Goal: Book appointment/travel/reservation

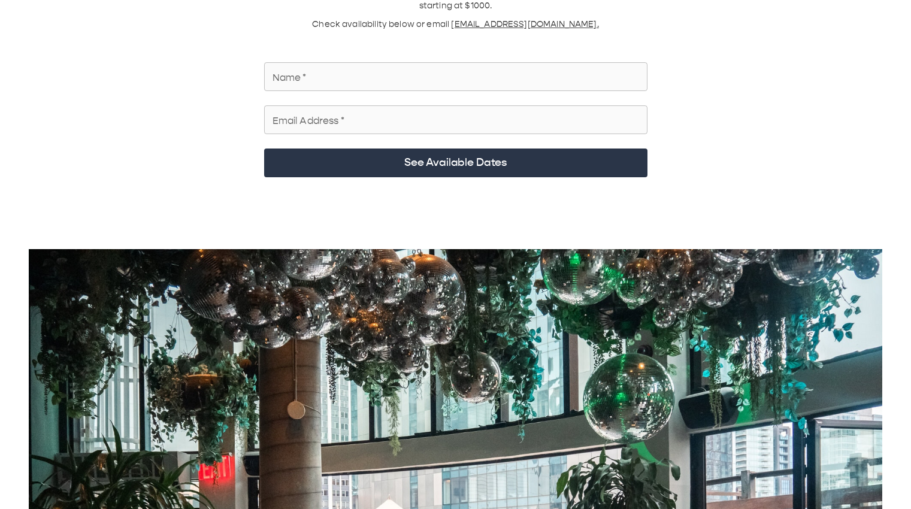
scroll to position [60, 0]
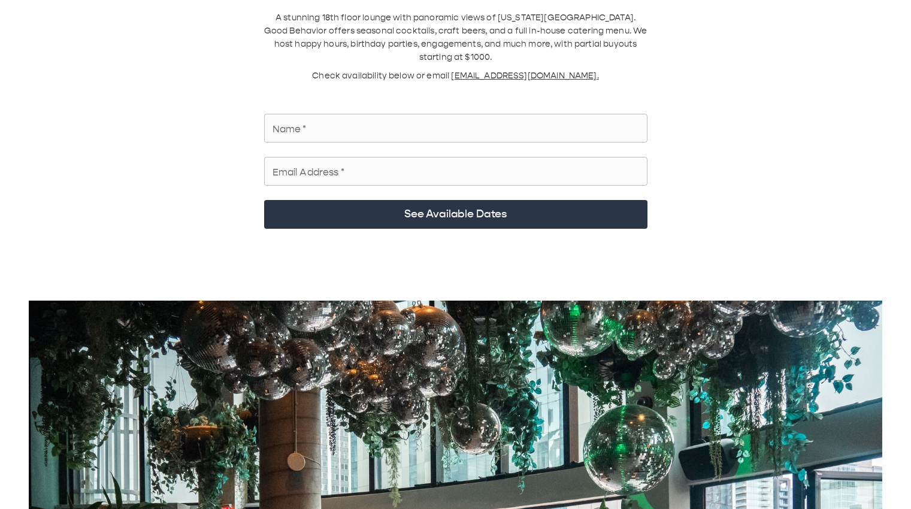
click at [473, 89] on input "Name   *" at bounding box center [455, 128] width 383 height 34
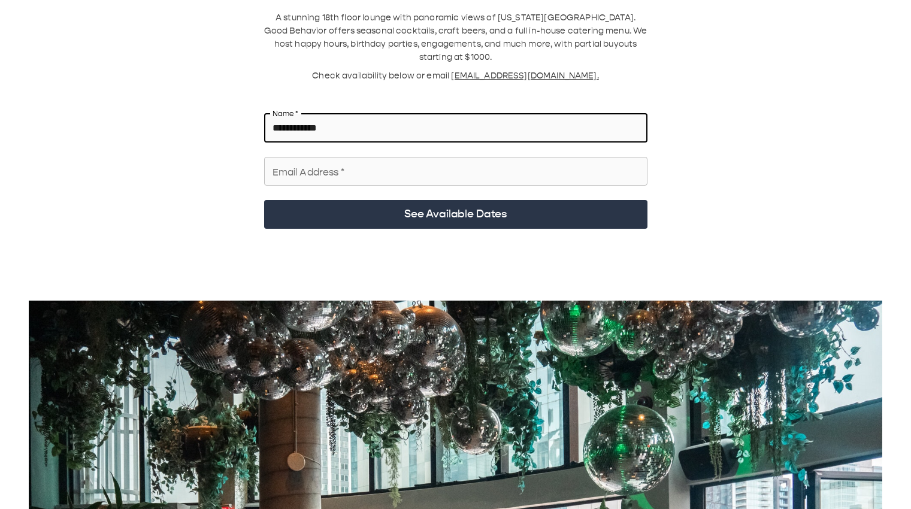
type input "**********"
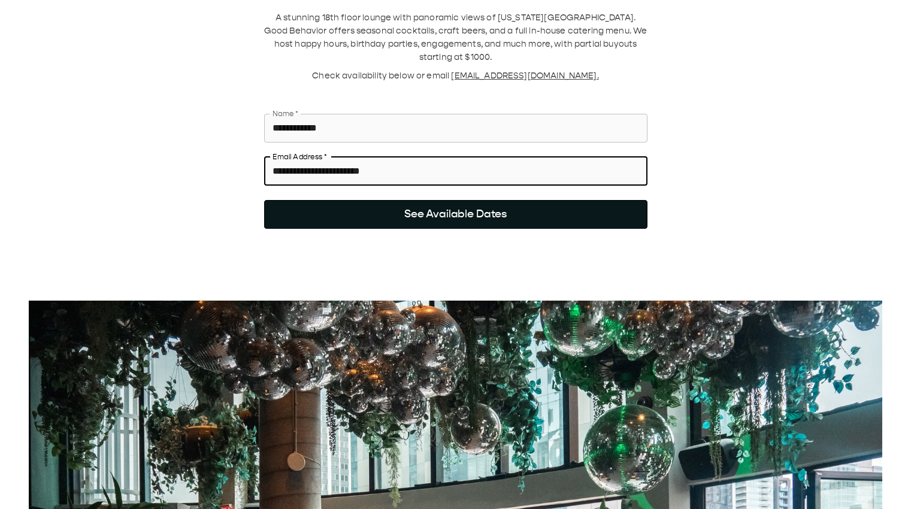
type input "**********"
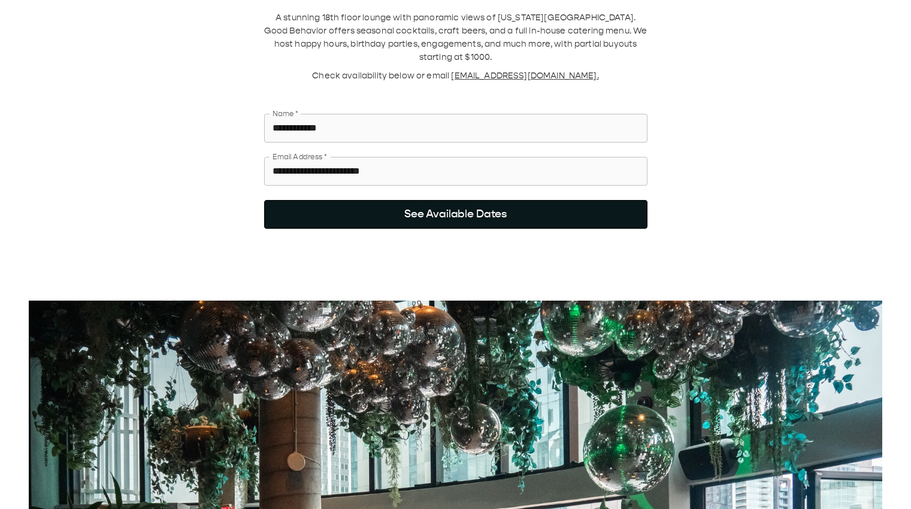
click at [478, 89] on button "See Available Dates" at bounding box center [455, 214] width 383 height 29
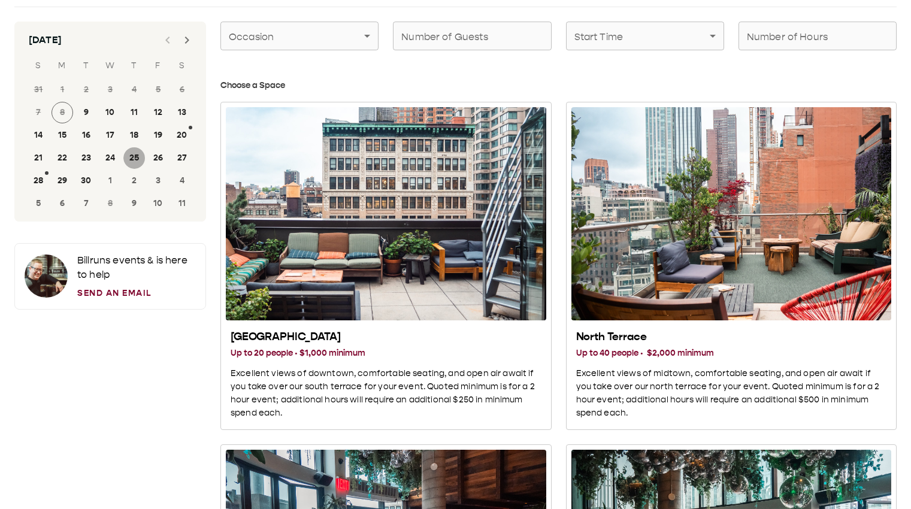
click at [135, 89] on button "25" at bounding box center [134, 158] width 22 height 22
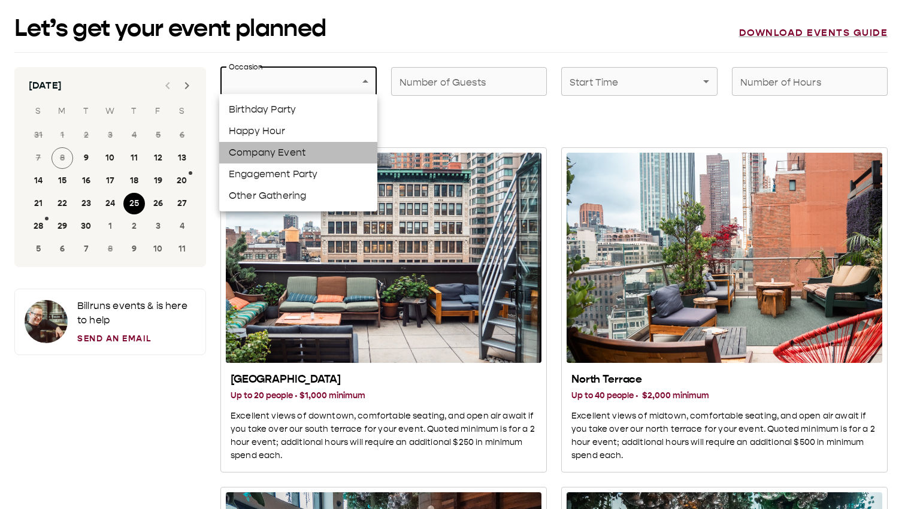
drag, startPoint x: 301, startPoint y: 149, endPoint x: 393, endPoint y: 100, distance: 104.2
click at [307, 89] on li "Company Event" at bounding box center [298, 153] width 158 height 22
type input "**********"
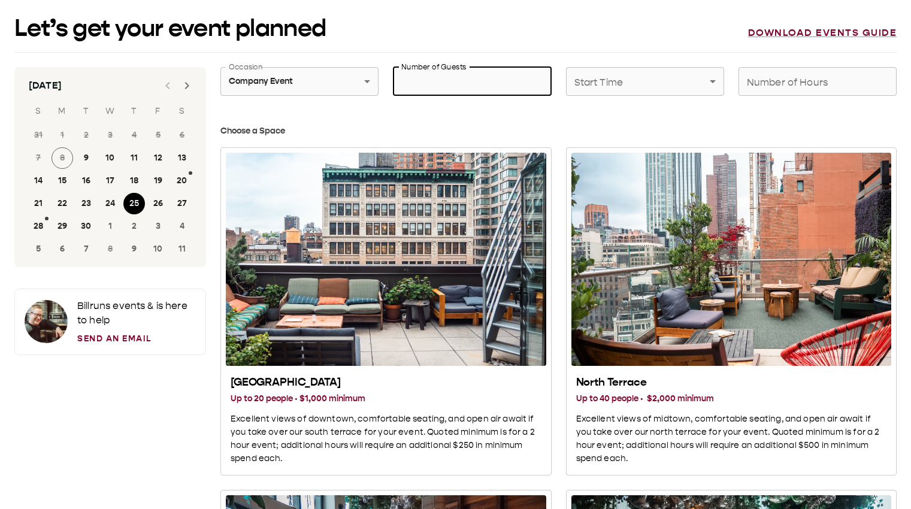
click at [431, 83] on input "Number of Guests" at bounding box center [472, 82] width 158 height 34
type input "**"
click at [608, 89] on h3 "Choose a Space" at bounding box center [558, 131] width 676 height 13
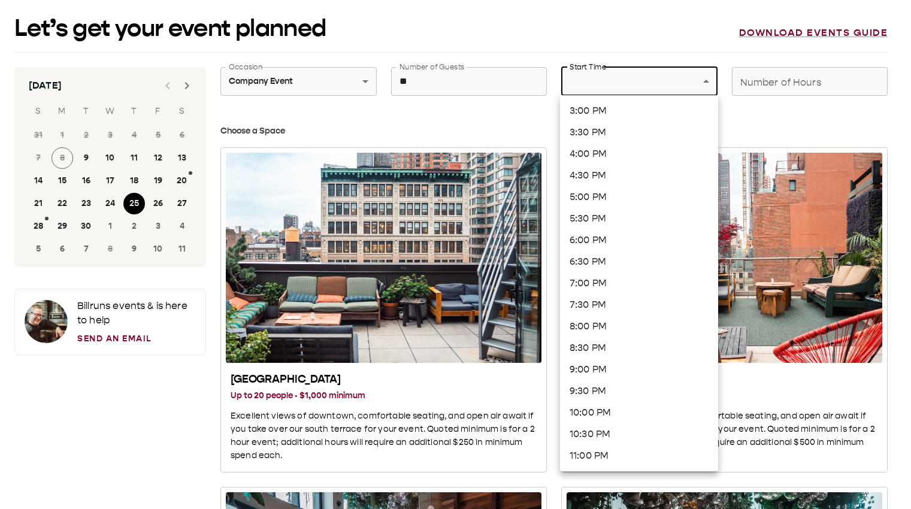
click at [622, 89] on li "5:00 PM" at bounding box center [639, 197] width 158 height 22
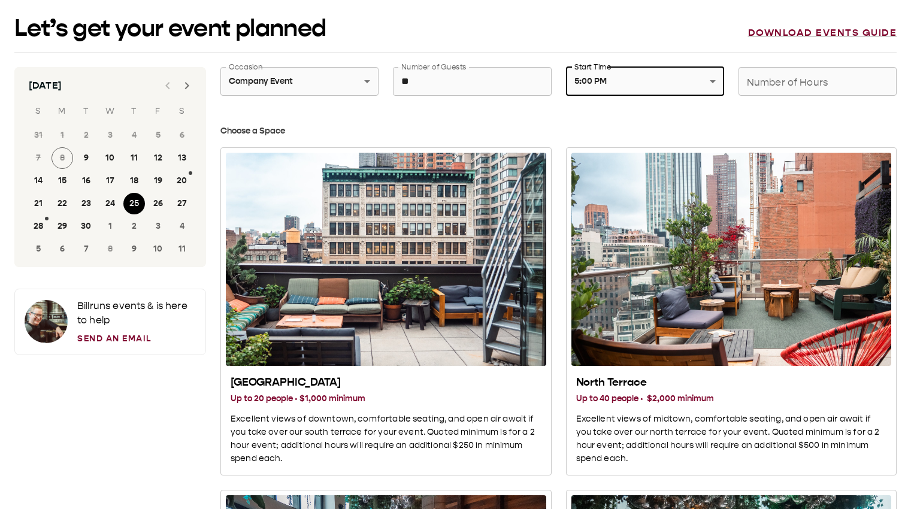
type input "*******"
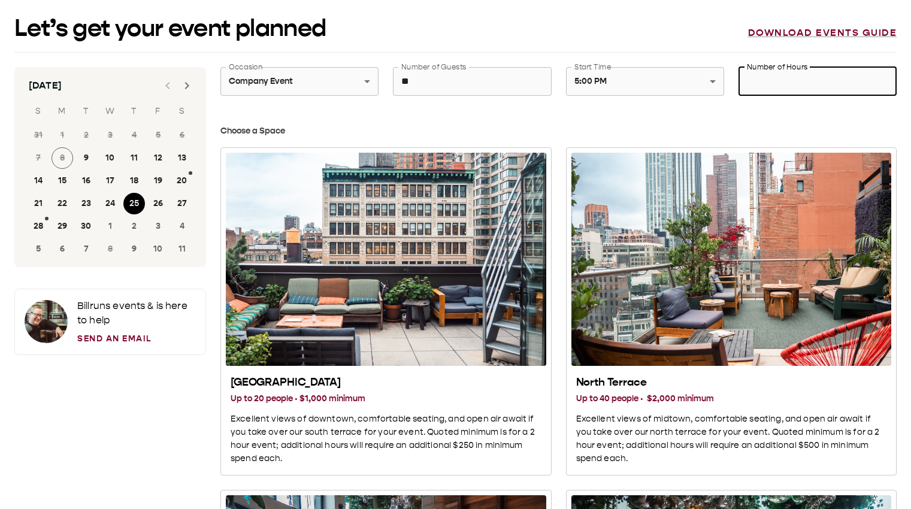
click at [773, 79] on input "Number of Hours" at bounding box center [818, 82] width 158 height 34
click at [794, 81] on input "Number of Hours" at bounding box center [818, 82] width 158 height 34
type input "*"
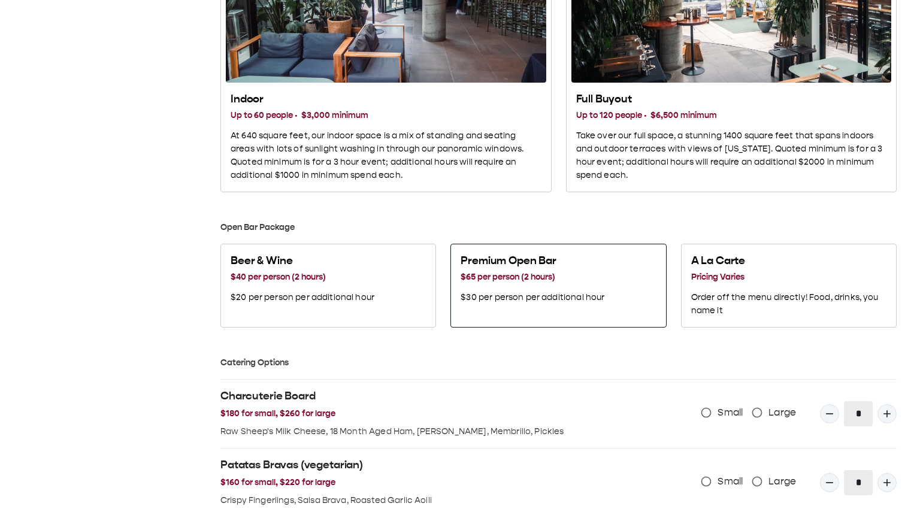
scroll to position [539, 0]
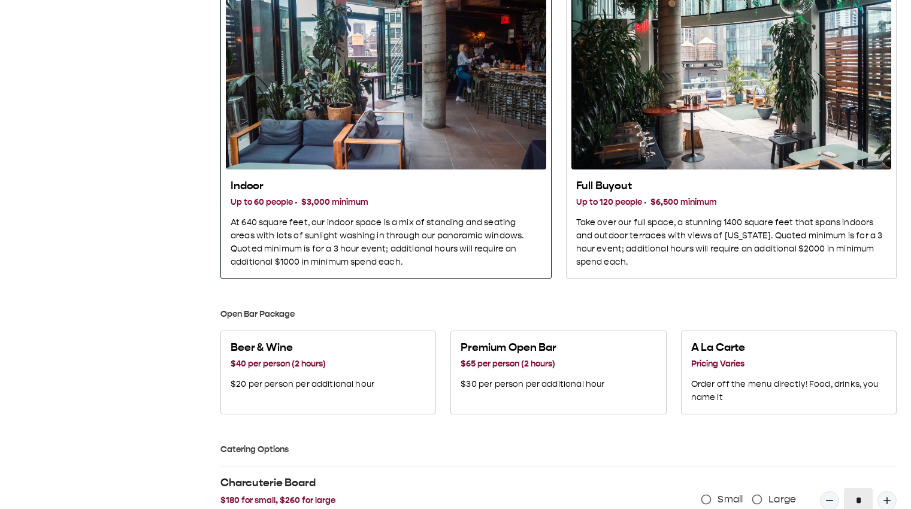
click at [437, 89] on div "Indoor" at bounding box center [386, 62] width 320 height 213
click at [337, 89] on h3 "Up to 60 people · $3,000 minimum" at bounding box center [386, 202] width 311 height 13
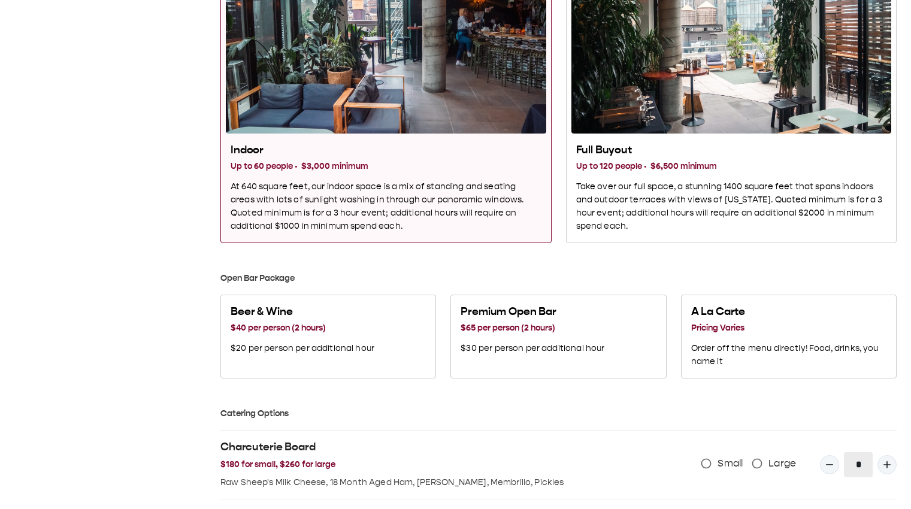
scroll to position [599, 0]
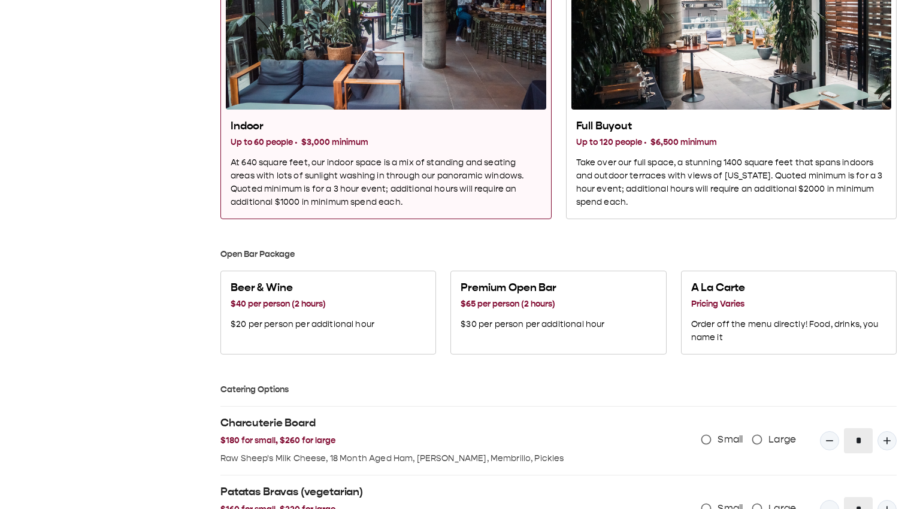
click at [484, 89] on p "At 640 square feet, our indoor space is a mix of standing and seating areas wit…" at bounding box center [386, 182] width 311 height 53
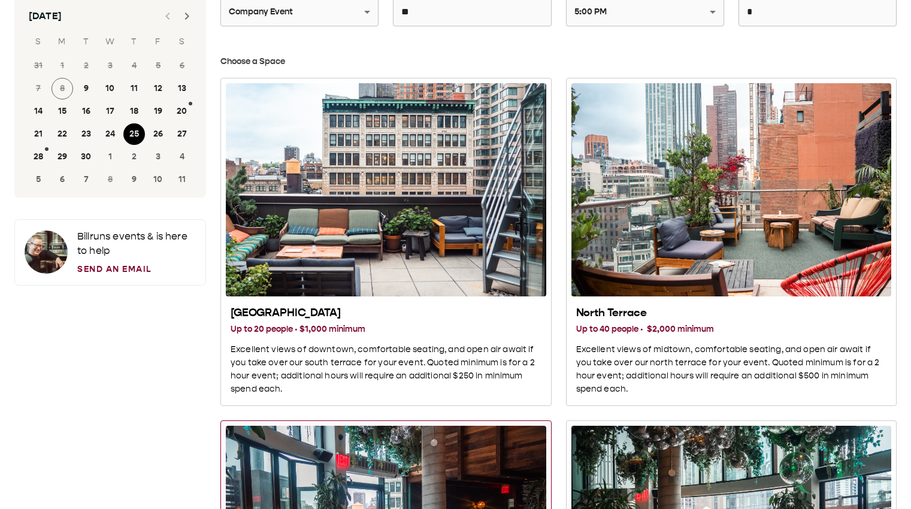
scroll to position [63, 0]
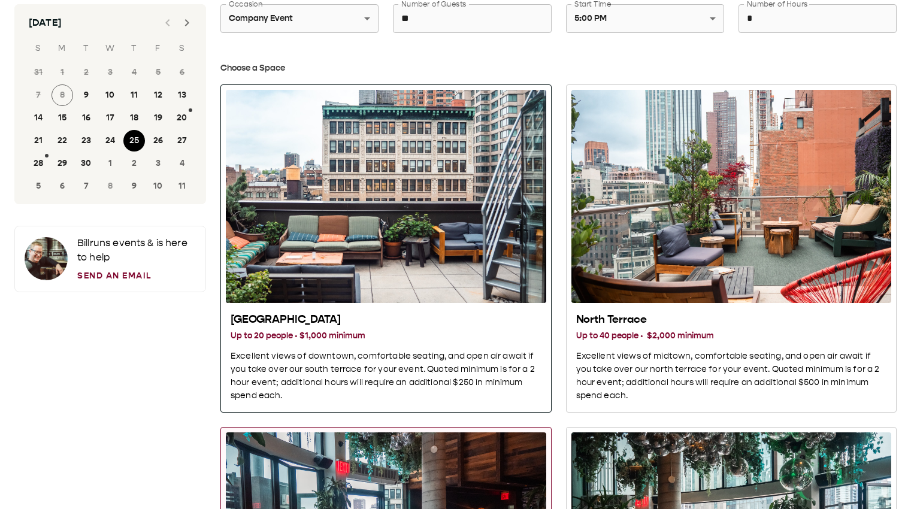
click at [426, 89] on p "Excellent views of downtown, comfortable seating, and open air await if you tak…" at bounding box center [386, 376] width 311 height 53
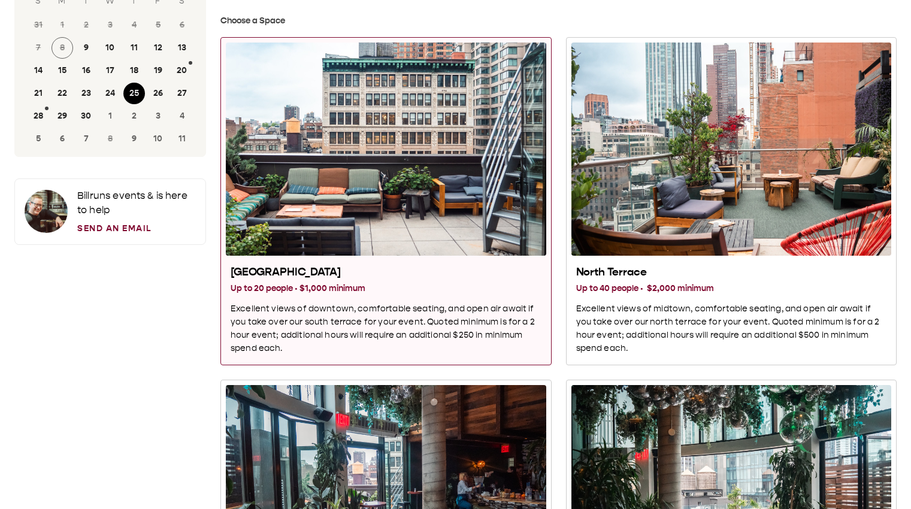
scroll to position [183, 0]
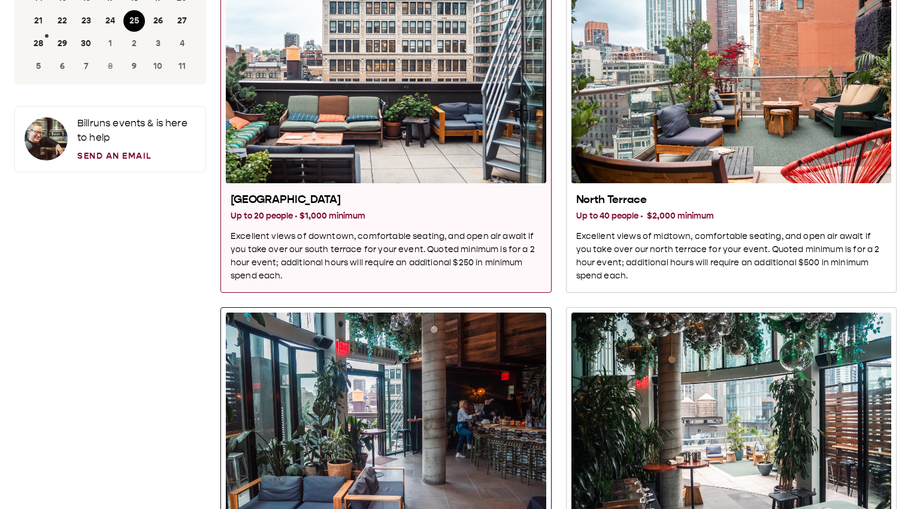
click at [449, 89] on div "Indoor" at bounding box center [386, 419] width 320 height 213
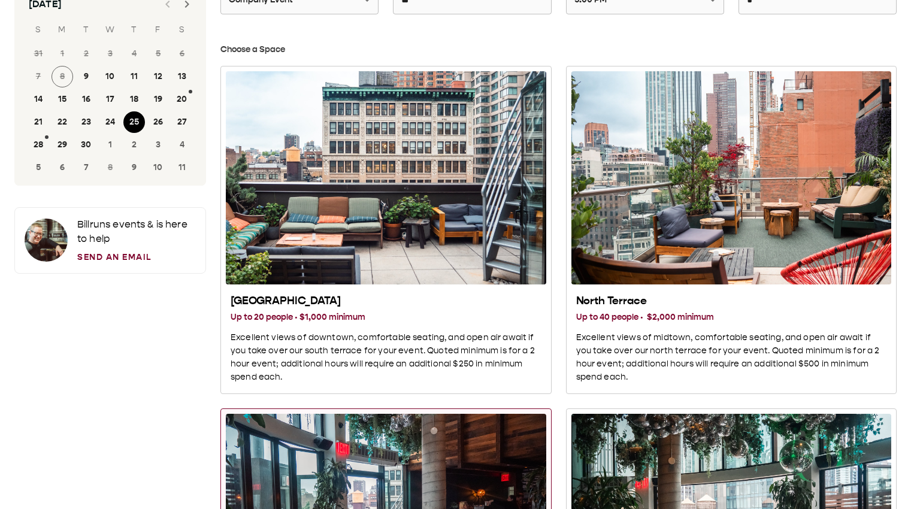
scroll to position [0, 0]
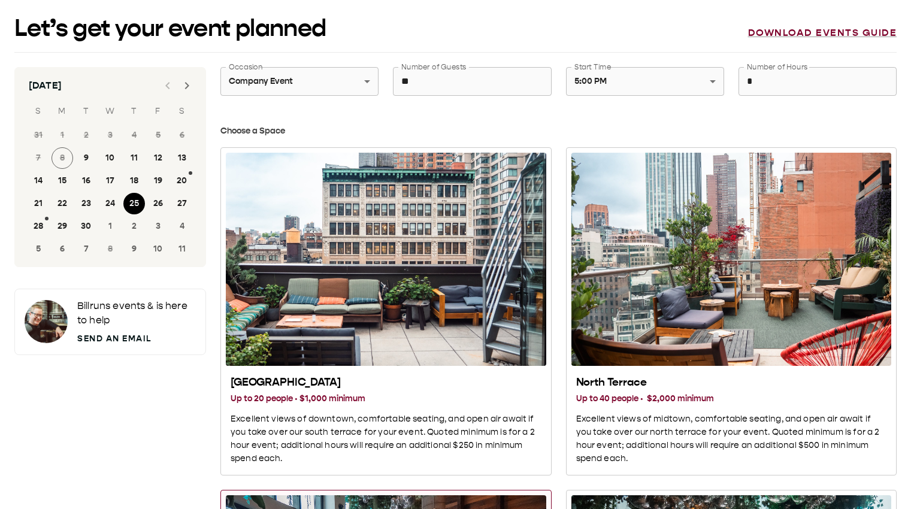
click at [150, 89] on link "Send an Email" at bounding box center [136, 338] width 119 height 13
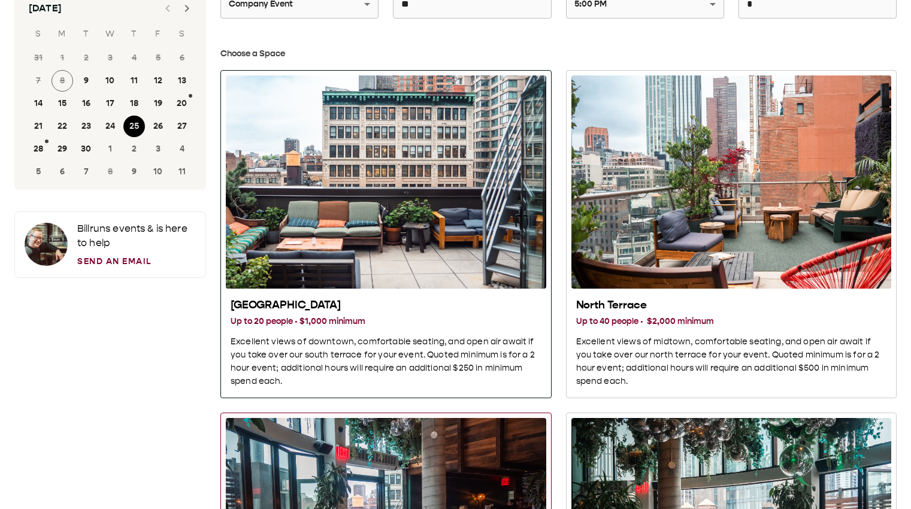
scroll to position [180, 0]
